Goal: Information Seeking & Learning: Find specific fact

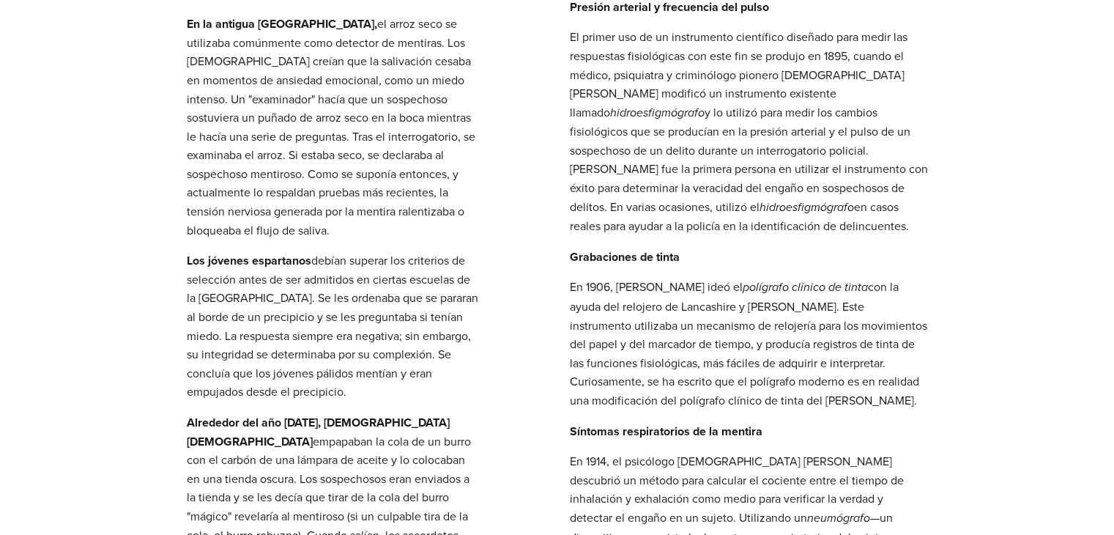
scroll to position [626, 0]
click at [704, 105] on font "hidroesfigmógrafo" at bounding box center [656, 112] width 94 height 14
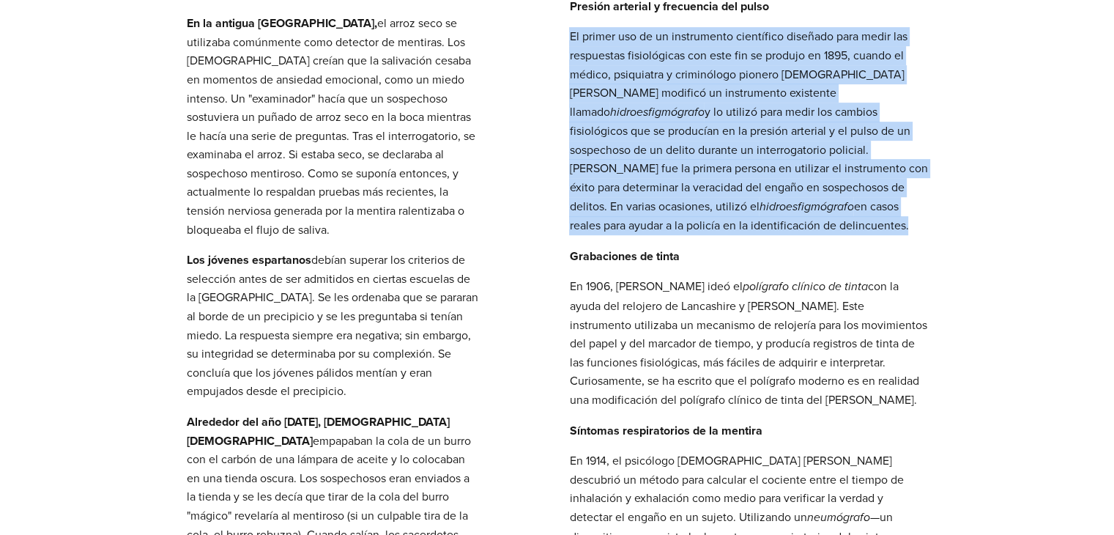
click at [704, 105] on font "hidroesfigmógrafo" at bounding box center [656, 112] width 94 height 14
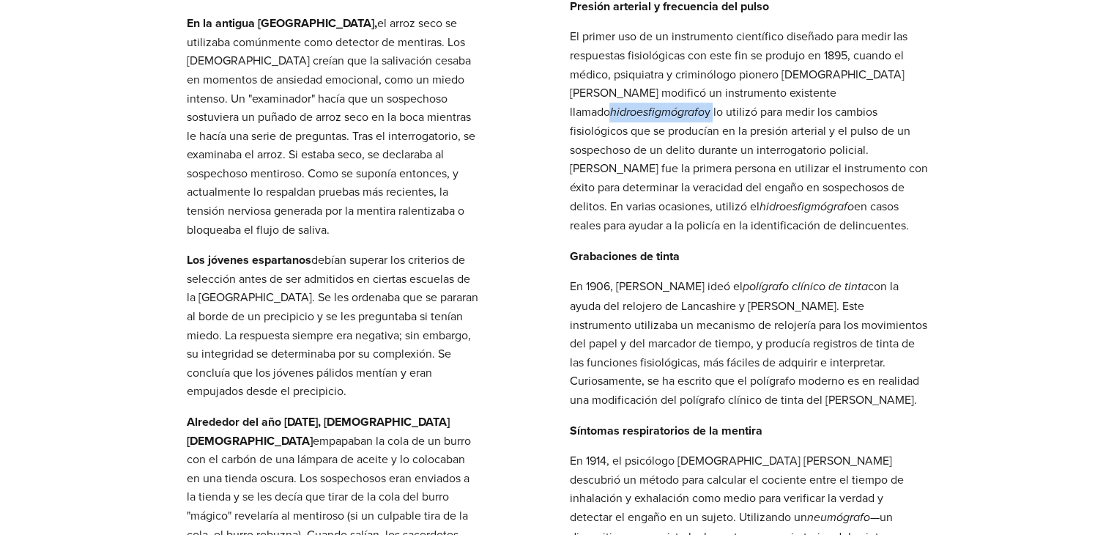
click at [704, 105] on font "hidroesfigmógrafo" at bounding box center [656, 112] width 94 height 14
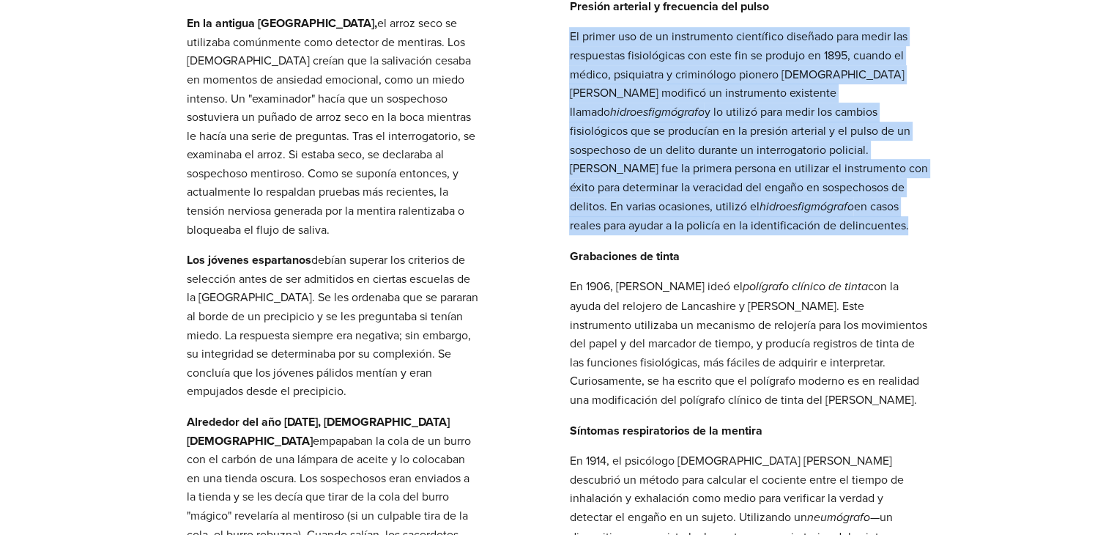
click at [704, 105] on font "hidroesfigmógrafo" at bounding box center [656, 112] width 94 height 14
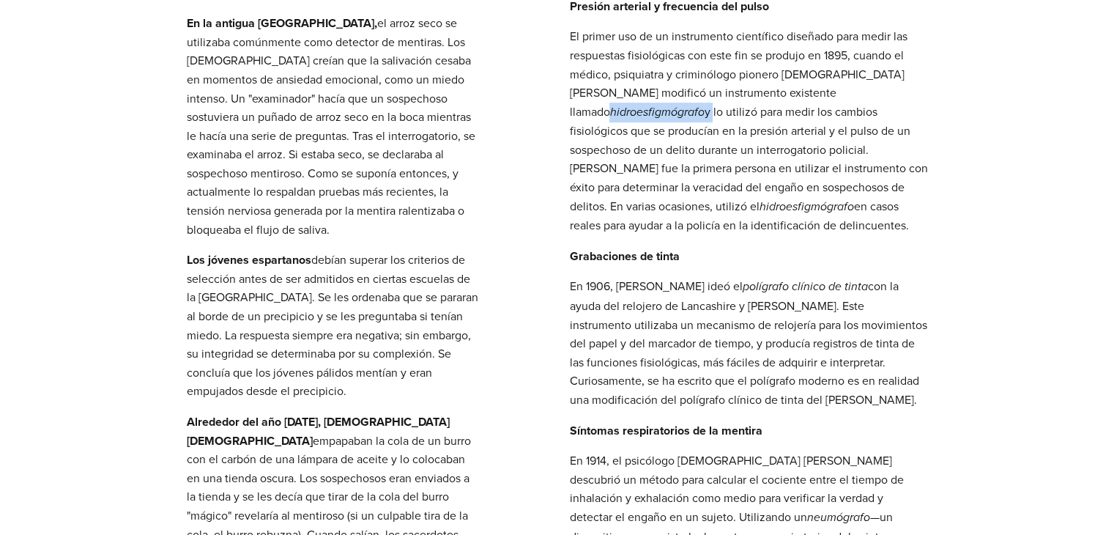
click at [704, 105] on font "hidroesfigmógrafo" at bounding box center [656, 112] width 94 height 14
